Goal: Task Accomplishment & Management: Use online tool/utility

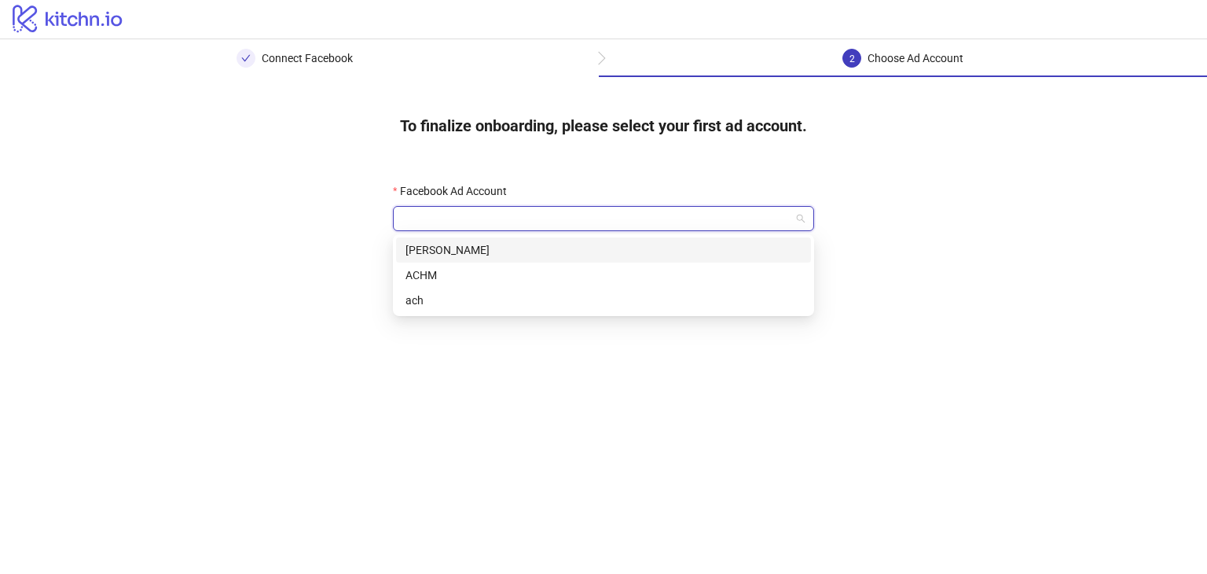
click at [746, 219] on input "Facebook Ad Account" at bounding box center [596, 219] width 388 height 24
click at [591, 280] on div "ACHM" at bounding box center [603, 274] width 396 height 17
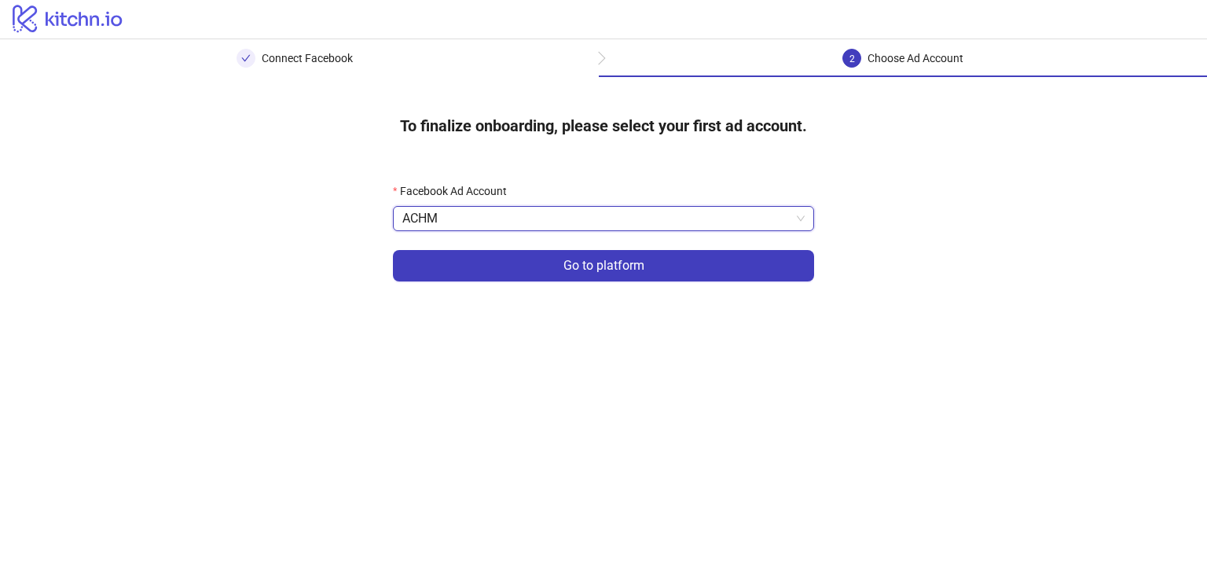
drag, startPoint x: 604, startPoint y: 262, endPoint x: 613, endPoint y: 265, distance: 9.0
click at [606, 264] on span "Go to platform" at bounding box center [603, 265] width 81 height 14
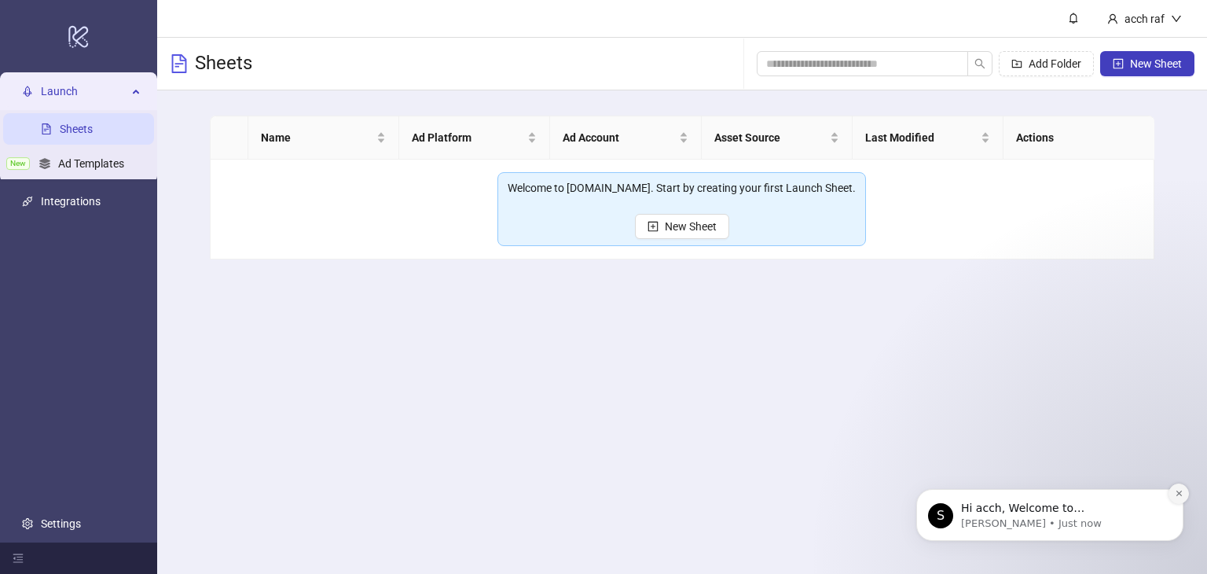
click at [1181, 494] on icon "Dismiss notification" at bounding box center [1179, 493] width 9 height 9
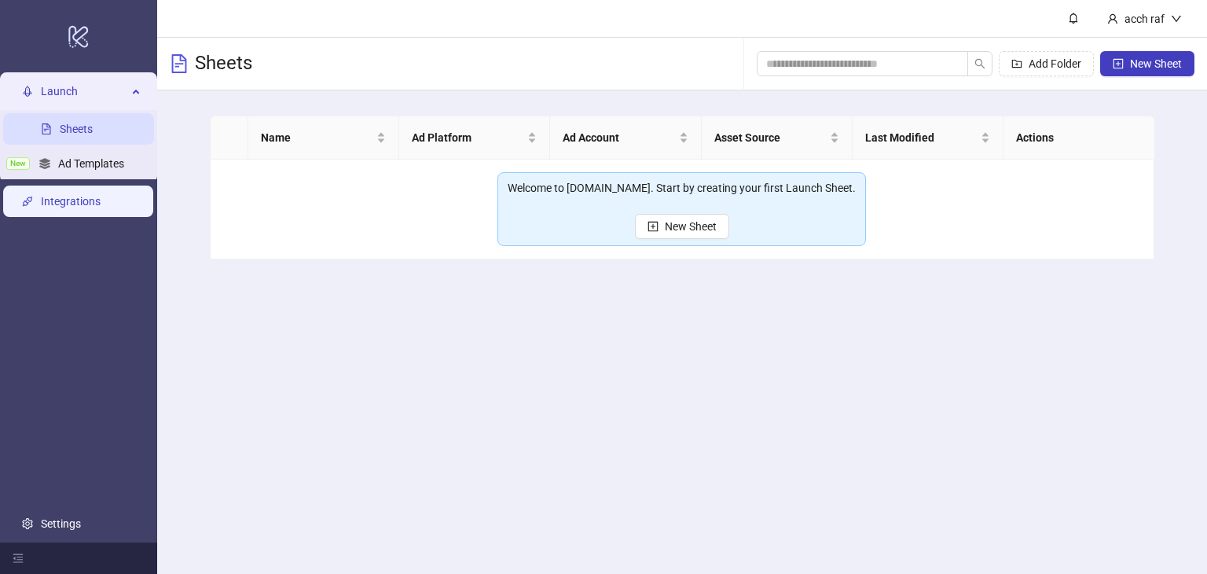
click at [96, 195] on link "Integrations" at bounding box center [71, 201] width 60 height 13
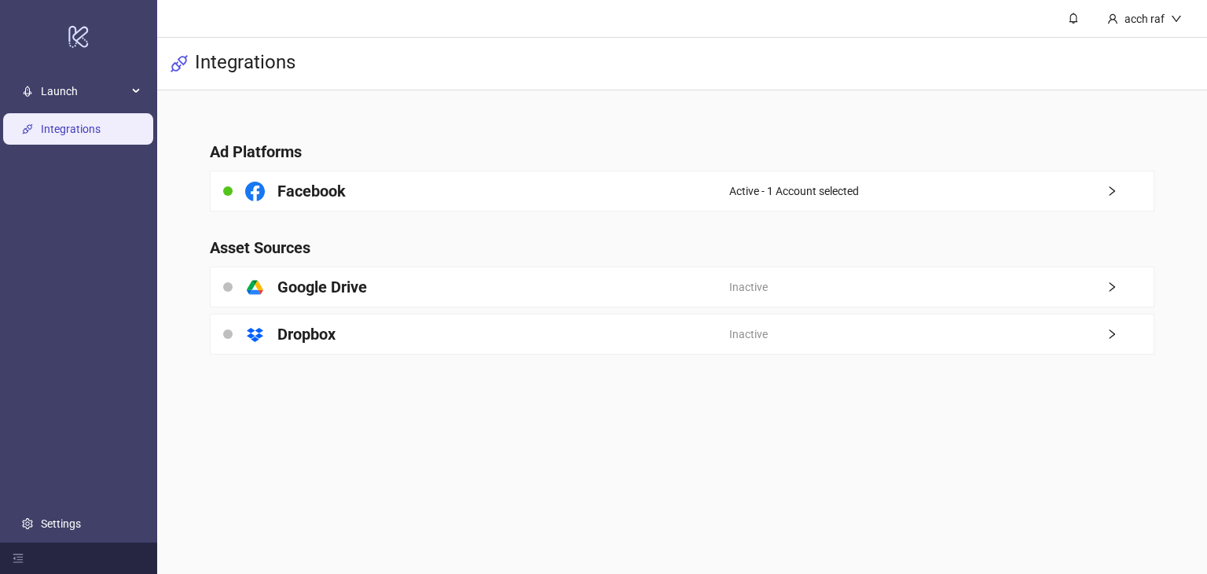
click at [84, 130] on link "Integrations" at bounding box center [71, 129] width 60 height 13
click at [110, 97] on span "Launch" at bounding box center [84, 90] width 86 height 31
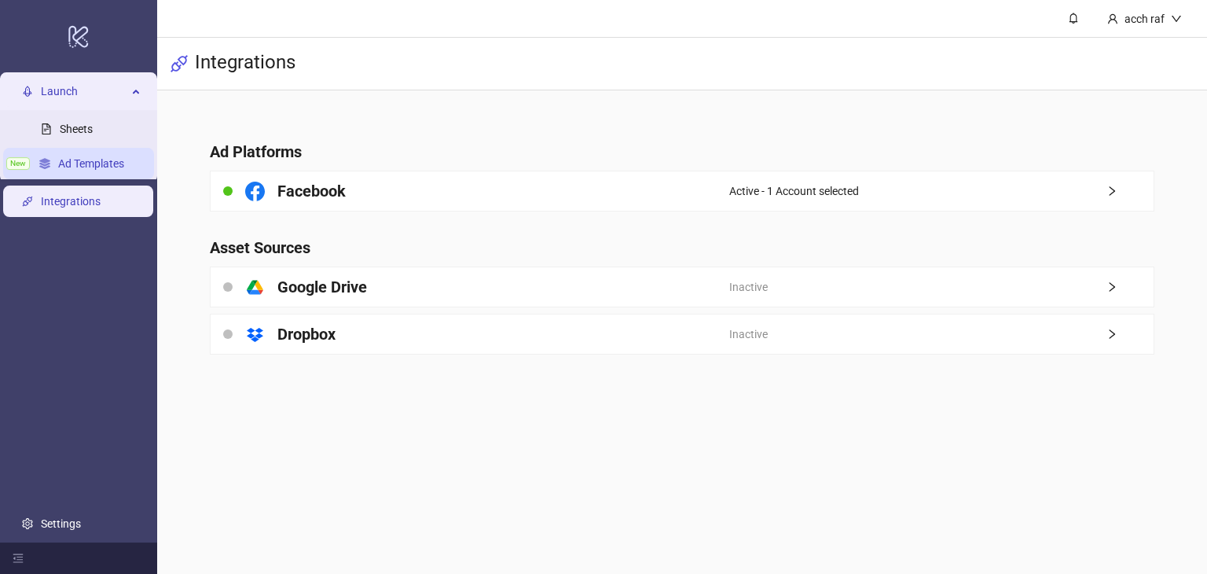
click at [79, 161] on link "Ad Templates" at bounding box center [91, 163] width 66 height 13
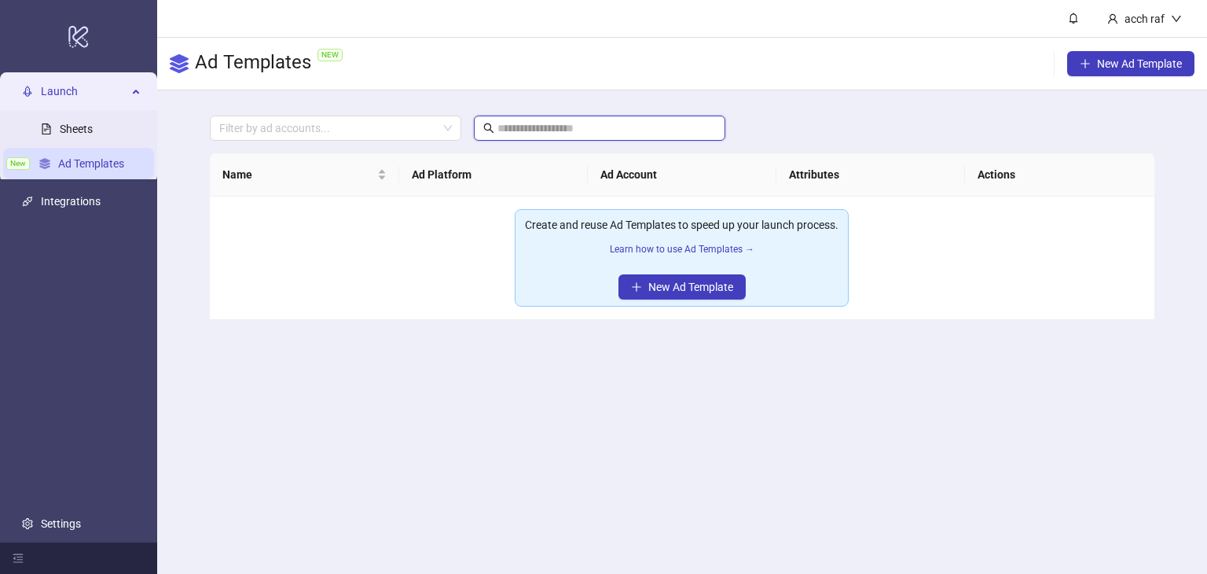
click at [587, 130] on input "text" at bounding box center [600, 127] width 206 height 17
click at [365, 128] on div at bounding box center [327, 128] width 229 height 22
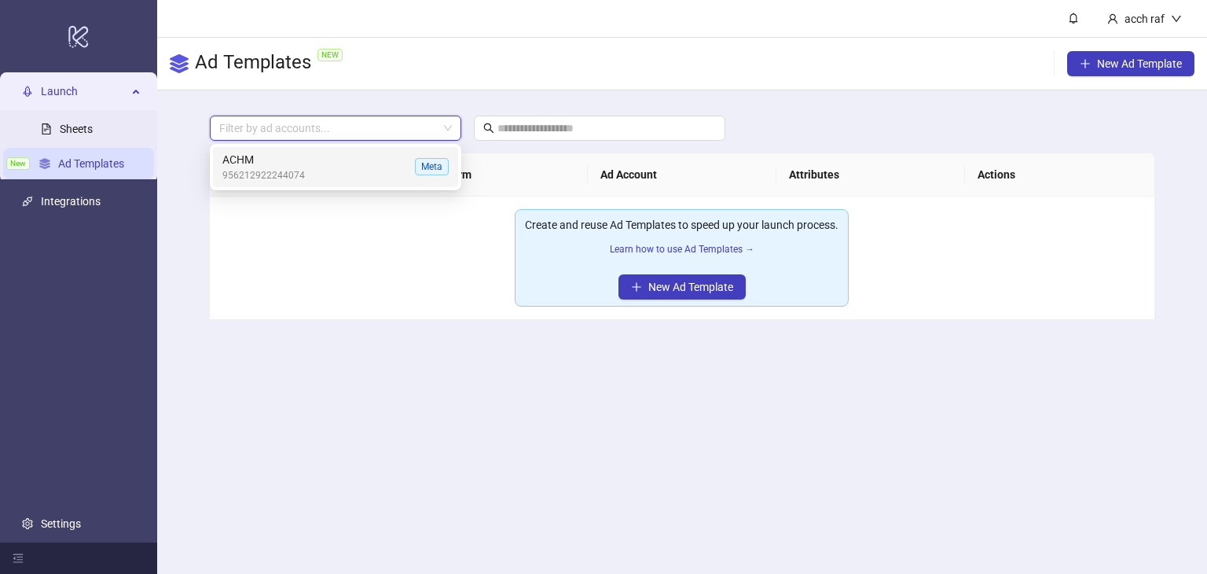
click at [371, 291] on td "Create and reuse Ad Templates to speed up your launch process. Learn how to use…" at bounding box center [682, 257] width 944 height 123
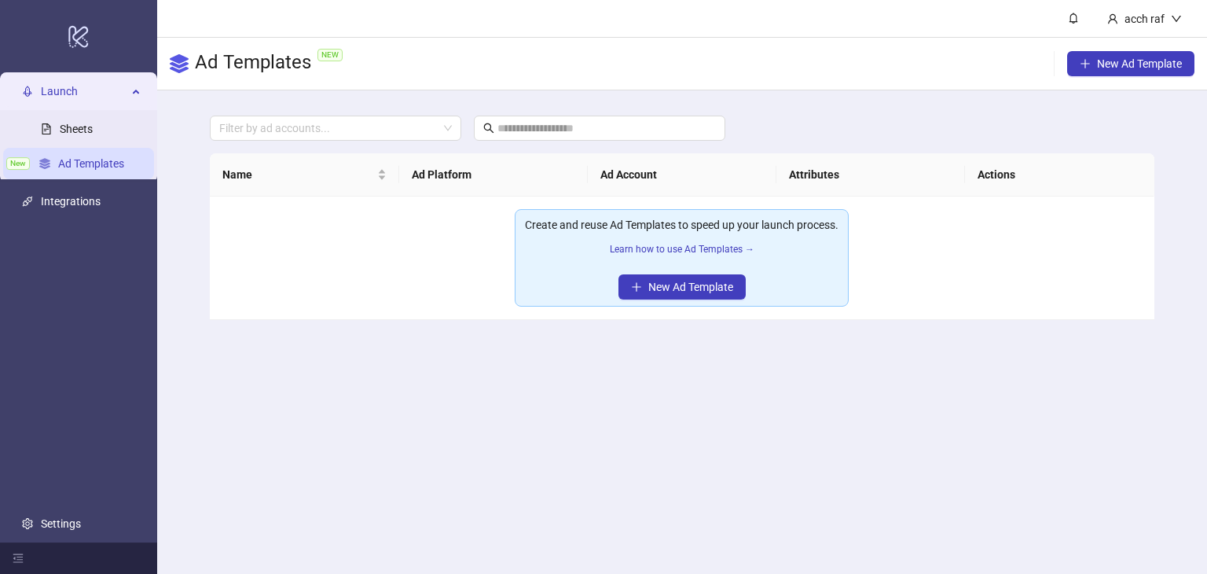
click at [820, 361] on main "acch raf Ad Templates NEW New Ad Template Filter by ad accounts... Name Ad Plat…" at bounding box center [682, 287] width 1050 height 574
click at [1145, 20] on div "acch raf" at bounding box center [1144, 18] width 53 height 17
click at [75, 82] on span "Launch" at bounding box center [84, 90] width 86 height 31
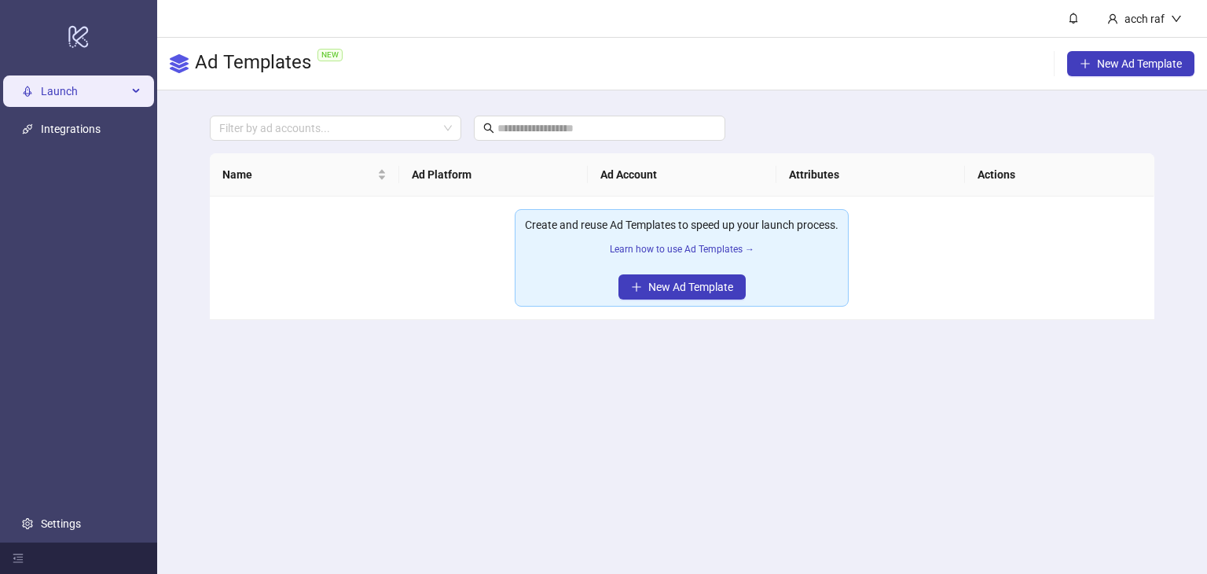
click at [75, 82] on span "Launch" at bounding box center [84, 90] width 86 height 31
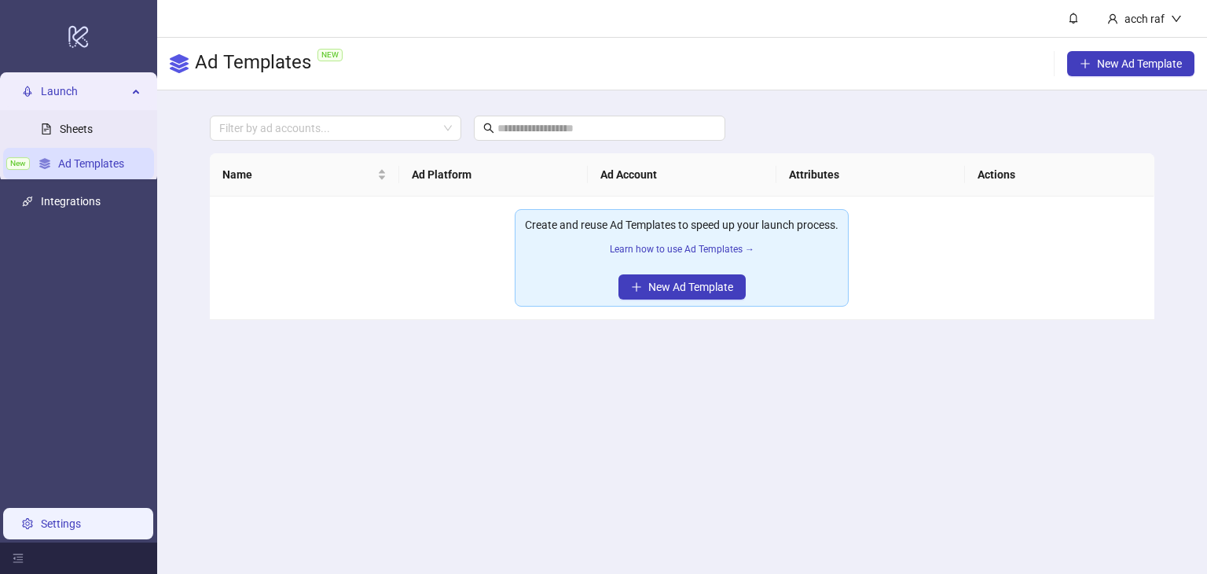
click at [63, 520] on link "Settings" at bounding box center [61, 523] width 40 height 13
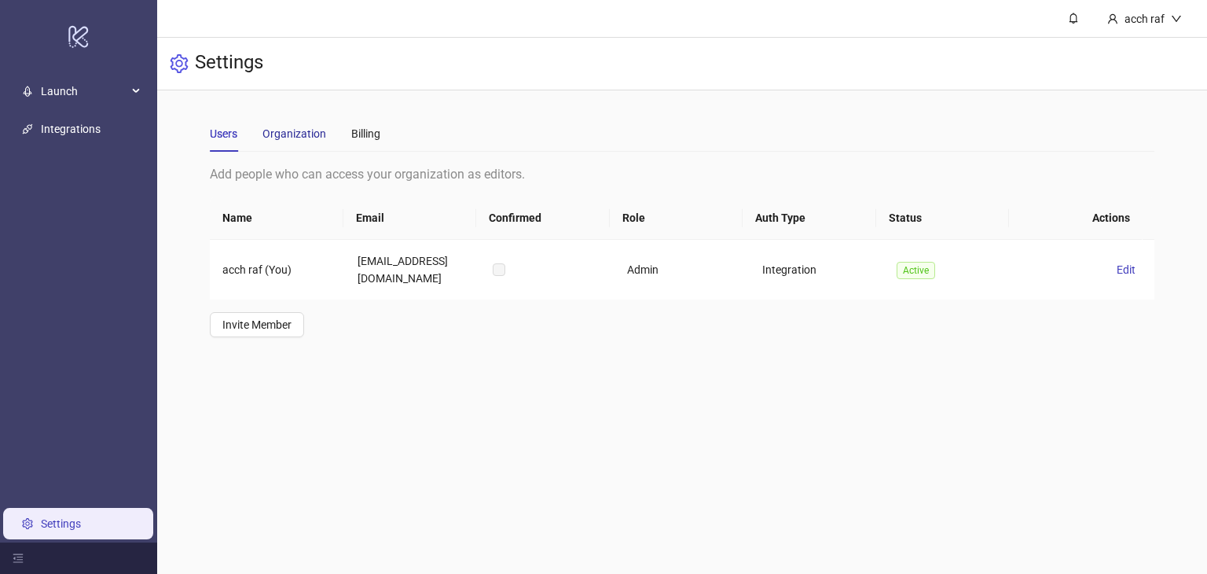
click at [302, 134] on div "Organization" at bounding box center [294, 133] width 64 height 17
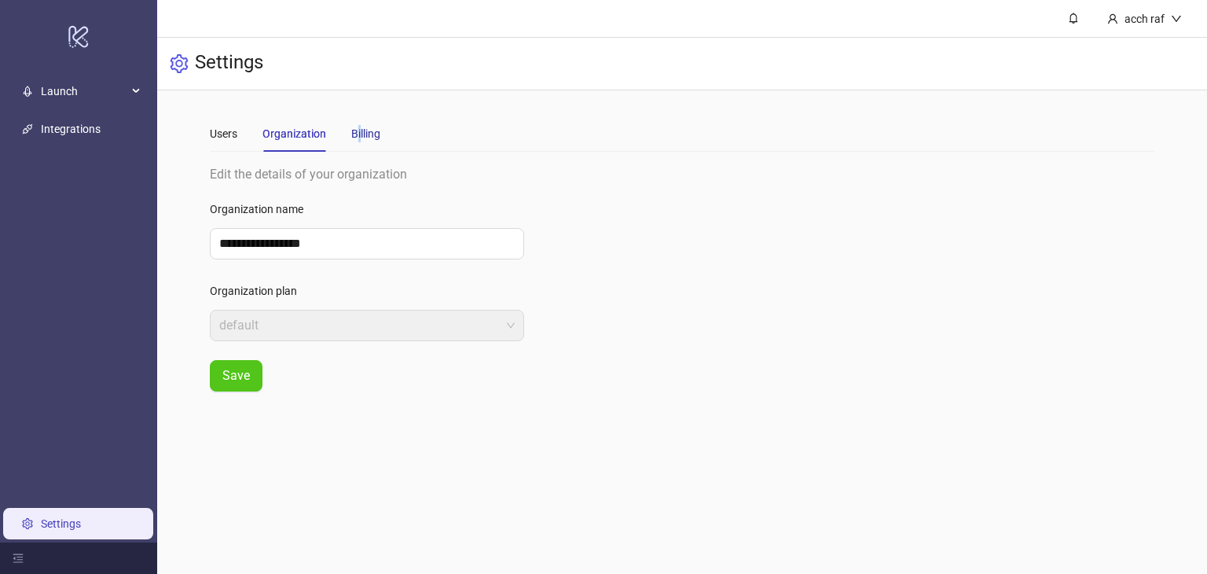
click at [360, 134] on div "Billing" at bounding box center [365, 133] width 29 height 17
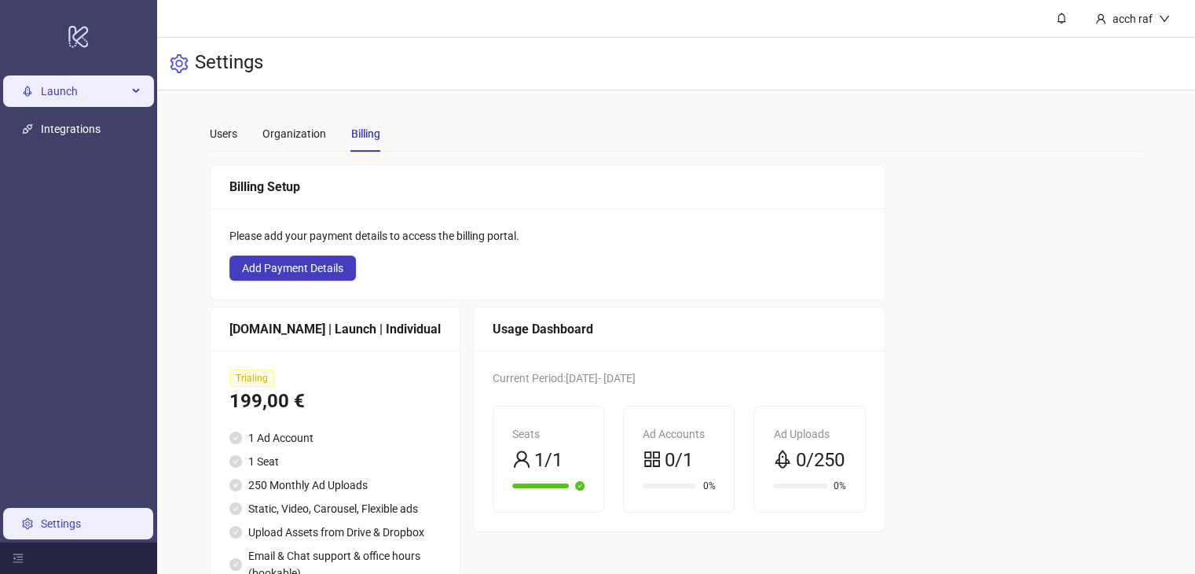
click at [96, 93] on span "Launch" at bounding box center [84, 90] width 86 height 31
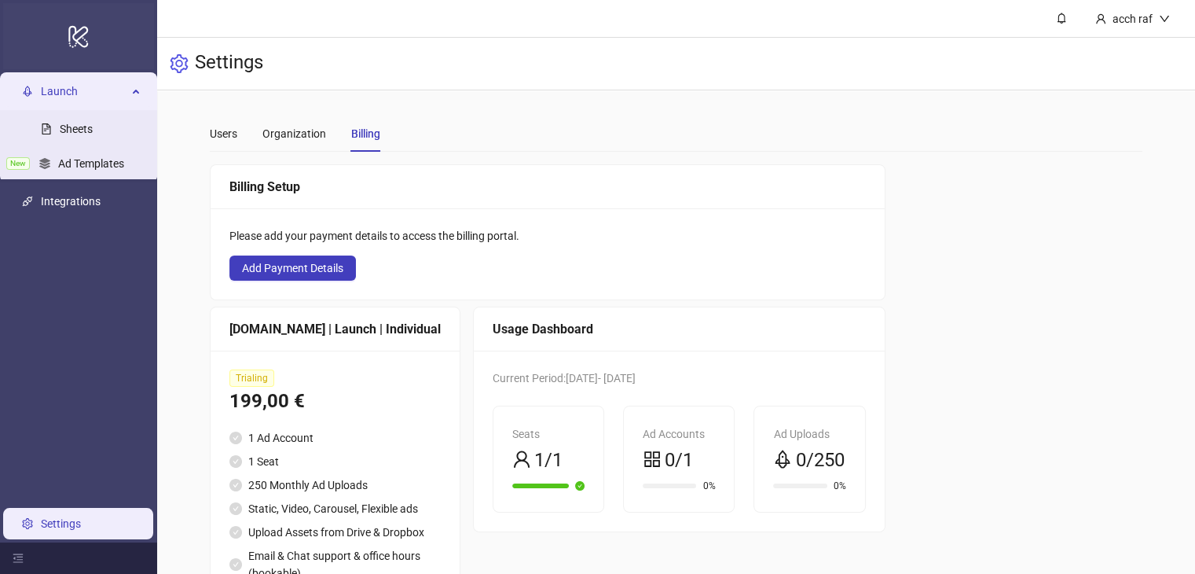
click at [72, 31] on icon "logo/logo-mobile" at bounding box center [79, 36] width 22 height 38
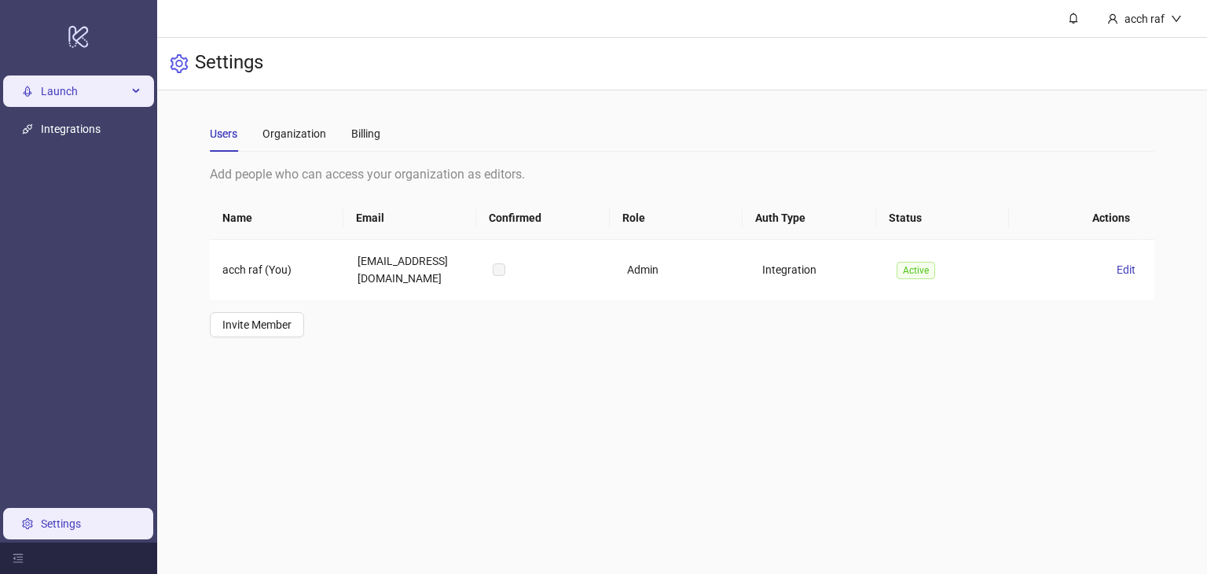
click at [87, 75] on li "Launch Sheets New Ad Templates" at bounding box center [78, 91] width 157 height 38
click at [87, 77] on span "Launch" at bounding box center [84, 90] width 86 height 31
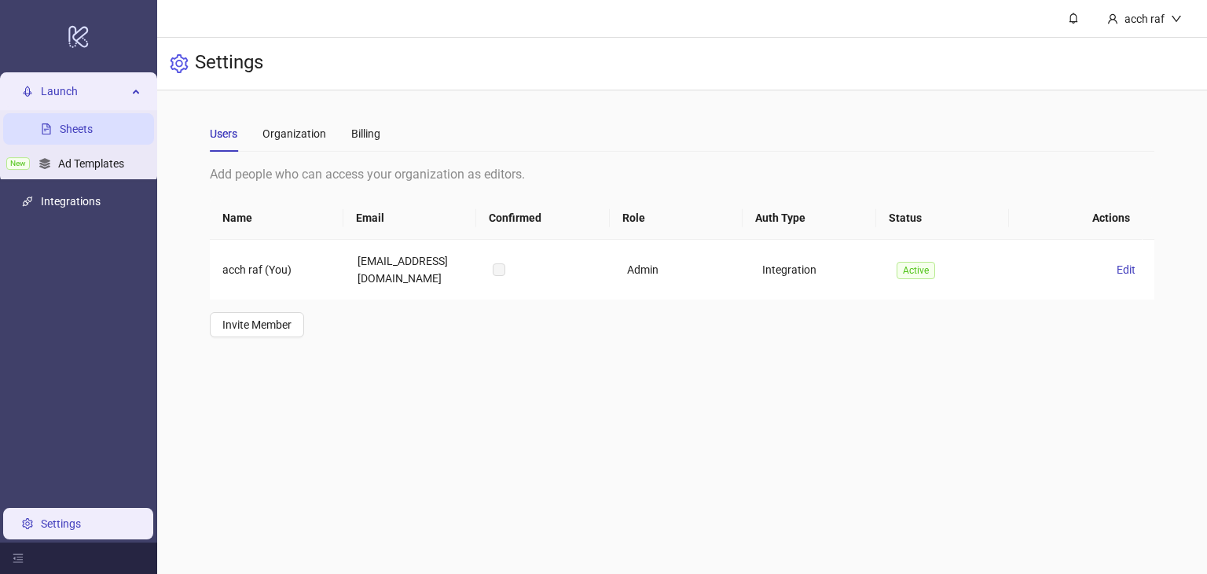
click at [74, 135] on link "Sheets" at bounding box center [76, 129] width 33 height 13
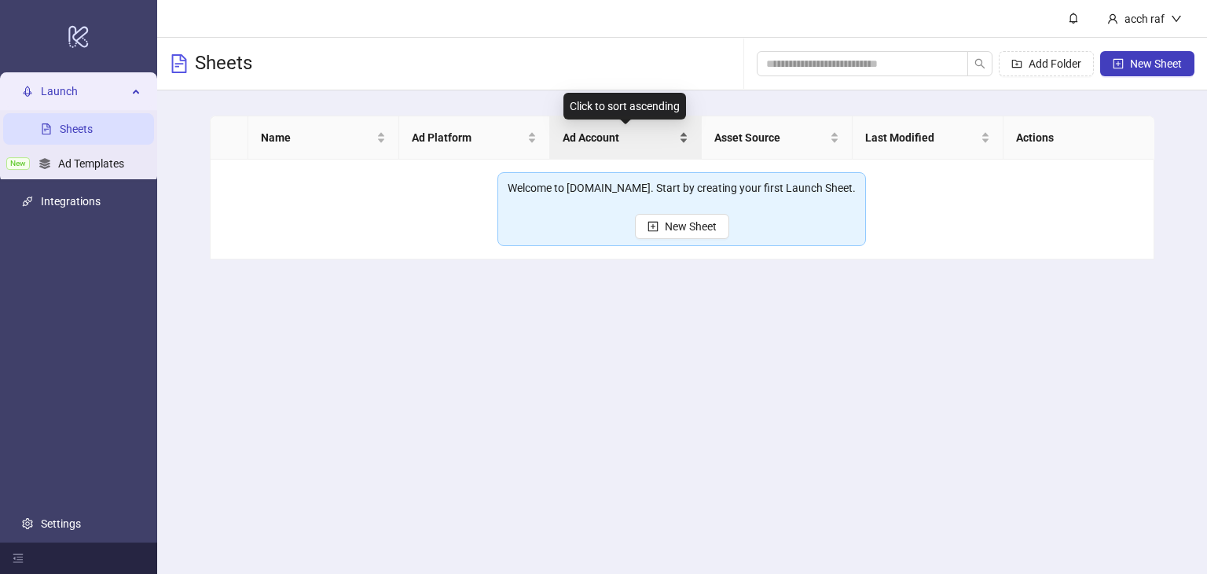
click at [616, 142] on span "Ad Account" at bounding box center [619, 137] width 112 height 17
drag, startPoint x: 591, startPoint y: 192, endPoint x: 629, endPoint y: 189, distance: 38.7
click at [629, 189] on div "Welcome to [DOMAIN_NAME]. Start by creating your first Launch Sheet." at bounding box center [682, 187] width 348 height 17
